Goal: Task Accomplishment & Management: Use online tool/utility

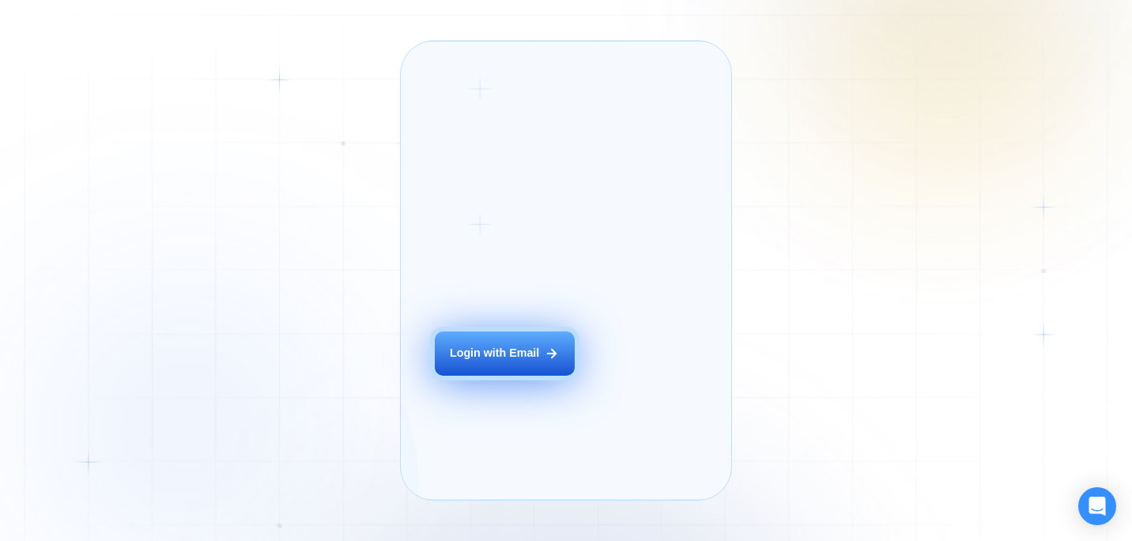
click at [538, 361] on div "Login with Email" at bounding box center [494, 353] width 89 height 16
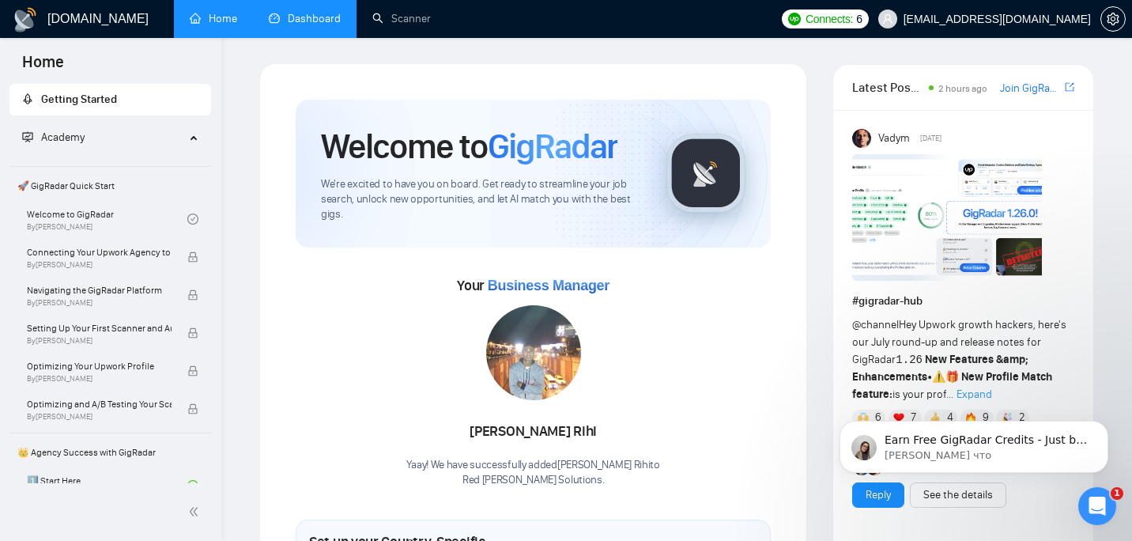
click at [313, 12] on link "Dashboard" at bounding box center [305, 18] width 72 height 13
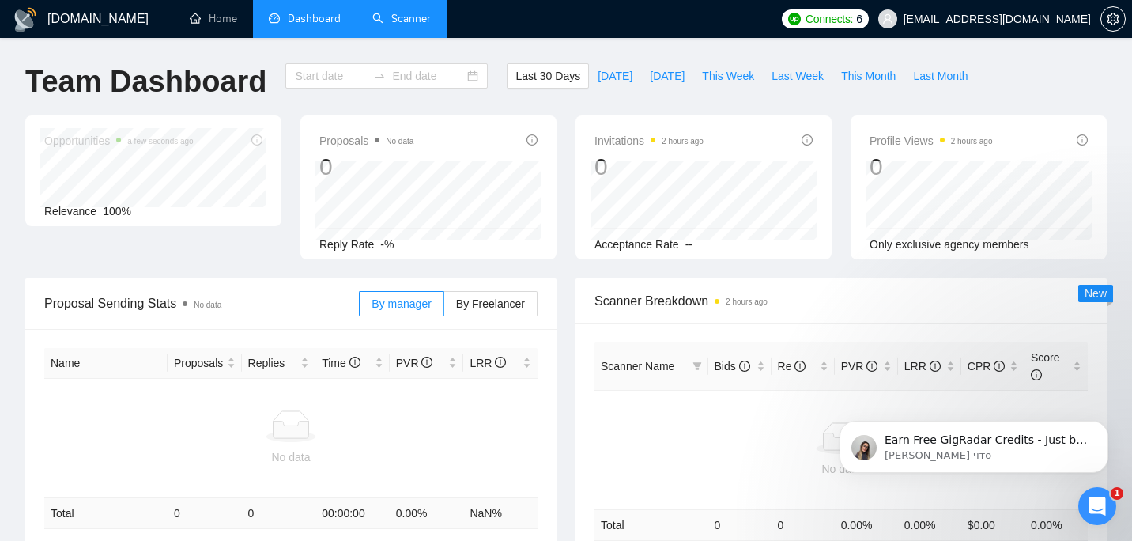
type input "2025-07-21"
type input "2025-08-20"
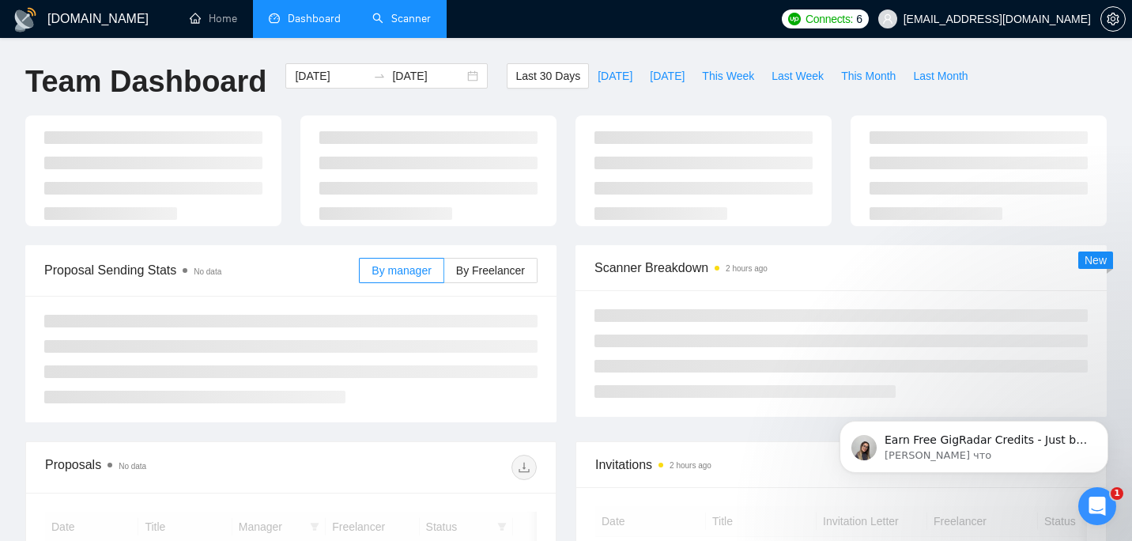
click at [388, 23] on link "Scanner" at bounding box center [401, 18] width 58 height 13
